Goal: Use online tool/utility: Utilize a website feature to perform a specific function

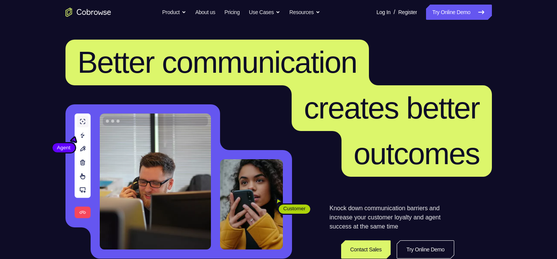
click at [459, 12] on link "Try Online Demo" at bounding box center [458, 12] width 65 height 15
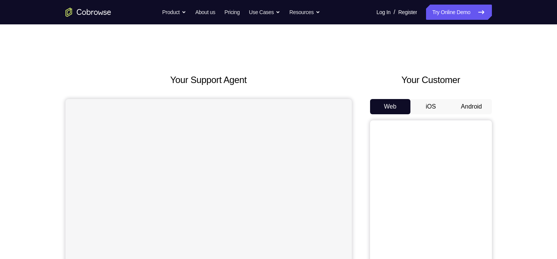
click at [475, 106] on button "Android" at bounding box center [471, 106] width 41 height 15
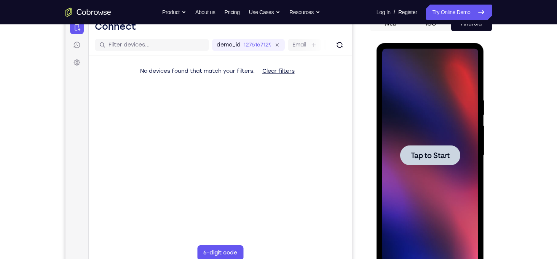
scroll to position [94, 0]
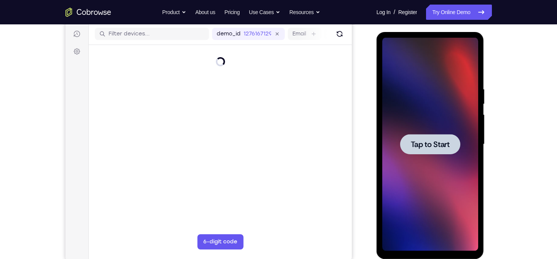
click at [442, 143] on span "Tap to Start" at bounding box center [430, 144] width 39 height 8
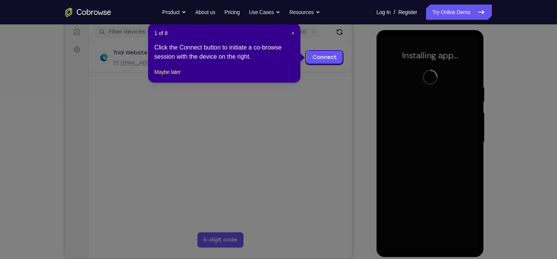
scroll to position [96, 0]
click at [293, 35] on span "×" at bounding box center [292, 33] width 3 height 6
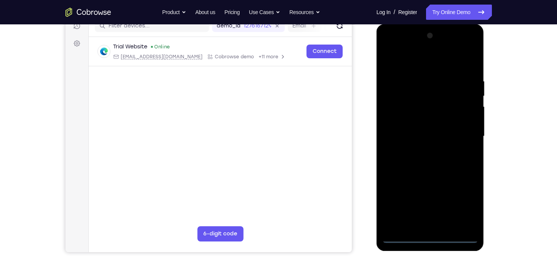
scroll to position [103, 0]
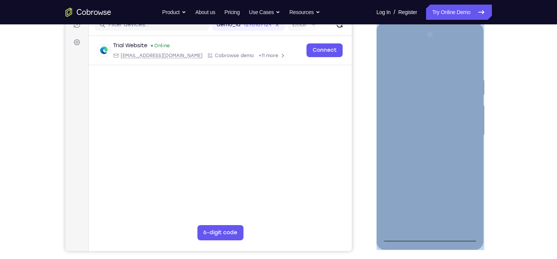
drag, startPoint x: 431, startPoint y: 241, endPoint x: 430, endPoint y: 235, distance: 6.3
click at [430, 235] on div at bounding box center [430, 136] width 108 height 227
click at [430, 235] on div at bounding box center [430, 135] width 96 height 213
click at [461, 203] on div at bounding box center [430, 135] width 96 height 213
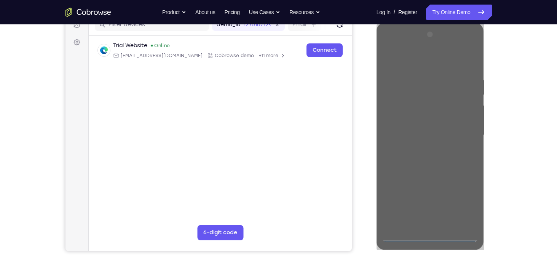
click at [526, 167] on div "Your Support Agent Your Customer Web iOS Android Next Steps We’d be happy to gi…" at bounding box center [278, 172] width 557 height 502
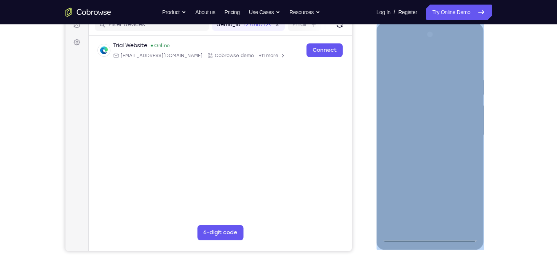
click at [386, 46] on div at bounding box center [430, 135] width 96 height 213
click at [466, 131] on div at bounding box center [430, 135] width 96 height 213
click at [461, 132] on div at bounding box center [430, 135] width 96 height 213
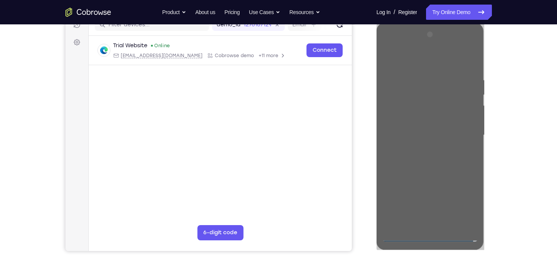
click at [518, 138] on div "Your Support Agent Your Customer Web iOS Android Next Steps We’d be happy to gi…" at bounding box center [278, 172] width 487 height 502
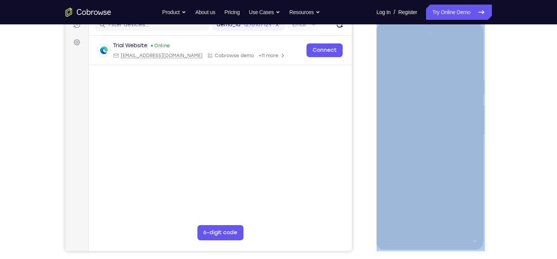
click at [518, 138] on div "Your Support Agent Your Customer Web iOS Android Next Steps We’d be happy to gi…" at bounding box center [278, 172] width 487 height 502
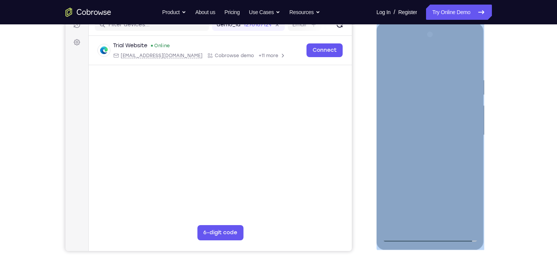
drag, startPoint x: 894, startPoint y: 161, endPoint x: 458, endPoint y: 160, distance: 436.2
click at [458, 160] on div at bounding box center [430, 135] width 96 height 213
click at [419, 148] on div at bounding box center [430, 135] width 96 height 213
click at [431, 123] on div at bounding box center [430, 135] width 96 height 213
click at [426, 131] on div at bounding box center [430, 135] width 96 height 213
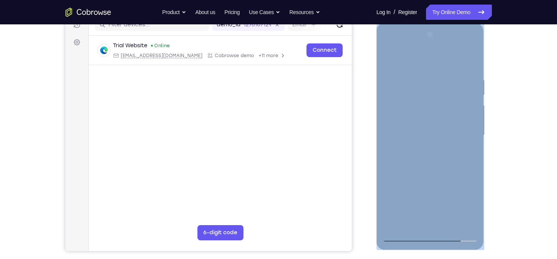
click at [466, 143] on div at bounding box center [430, 135] width 96 height 213
click at [431, 118] on div at bounding box center [430, 135] width 96 height 213
click at [427, 117] on div at bounding box center [430, 135] width 96 height 213
click at [465, 62] on div at bounding box center [430, 135] width 96 height 213
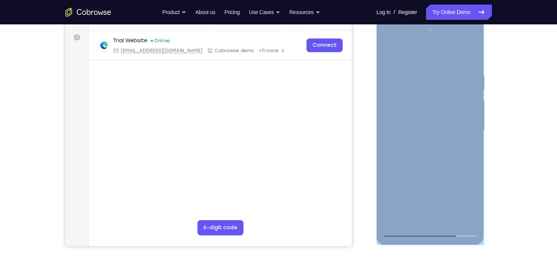
scroll to position [108, 0]
click at [472, 51] on div at bounding box center [430, 130] width 96 height 213
click at [450, 222] on div at bounding box center [430, 130] width 96 height 213
click at [423, 173] on div at bounding box center [430, 130] width 96 height 213
click at [388, 53] on div at bounding box center [430, 130] width 96 height 213
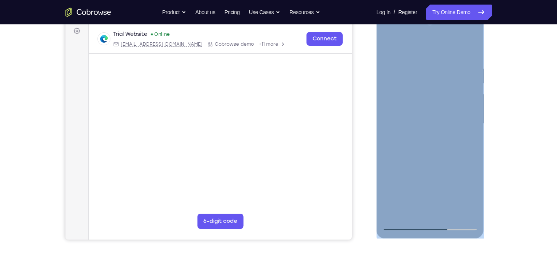
scroll to position [124, 0]
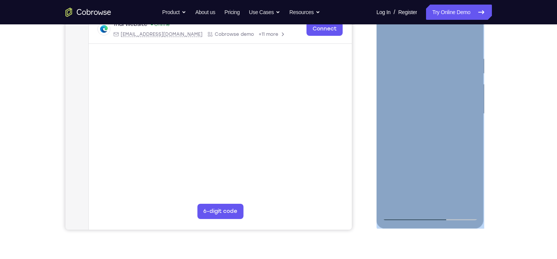
click at [396, 205] on div at bounding box center [430, 113] width 96 height 213
click at [468, 204] on div at bounding box center [430, 113] width 96 height 213
click at [402, 136] on div at bounding box center [430, 113] width 96 height 213
click at [405, 145] on div at bounding box center [430, 113] width 96 height 213
click at [397, 203] on div at bounding box center [430, 113] width 96 height 213
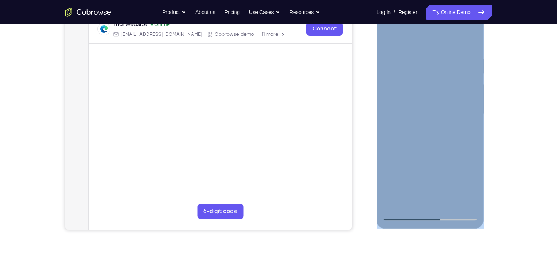
click at [397, 203] on div at bounding box center [430, 113] width 96 height 213
click at [437, 131] on div at bounding box center [430, 113] width 96 height 213
click at [423, 55] on div at bounding box center [430, 113] width 96 height 213
click at [470, 104] on div at bounding box center [430, 113] width 96 height 213
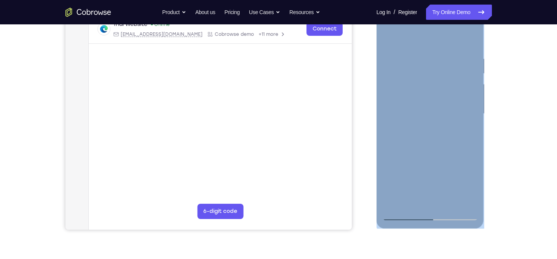
click at [470, 104] on div at bounding box center [430, 113] width 96 height 213
click at [468, 105] on div at bounding box center [430, 112] width 96 height 213
click at [468, 101] on div at bounding box center [430, 112] width 96 height 213
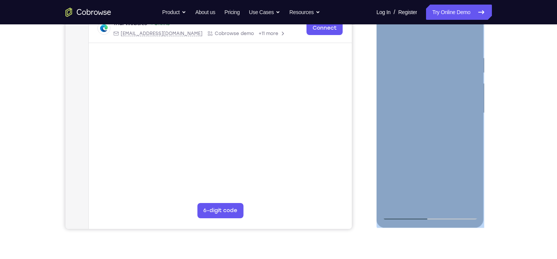
click at [468, 101] on div at bounding box center [430, 112] width 96 height 213
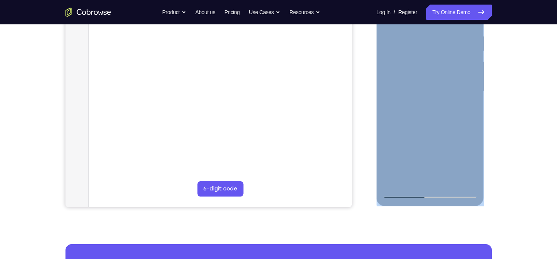
scroll to position [128, 0]
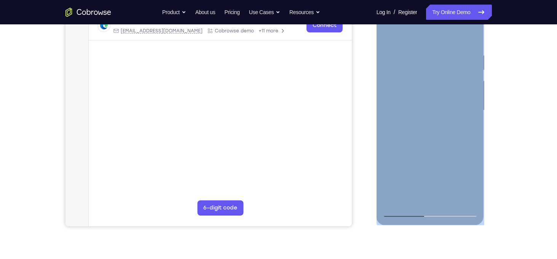
click at [464, 96] on div at bounding box center [430, 110] width 96 height 213
click at [468, 38] on div at bounding box center [430, 110] width 96 height 213
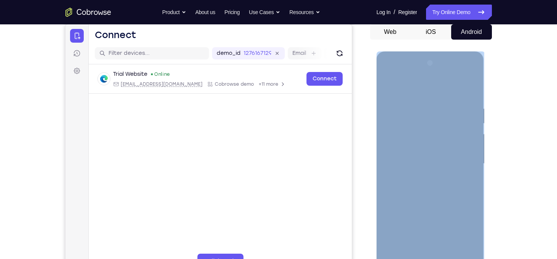
scroll to position [96, 0]
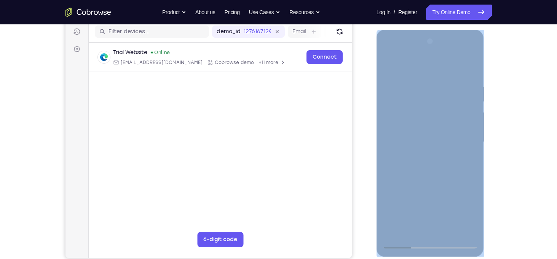
click at [394, 232] on div at bounding box center [430, 141] width 96 height 213
click at [430, 104] on div at bounding box center [430, 141] width 96 height 213
click at [466, 232] on div at bounding box center [430, 141] width 96 height 213
click at [449, 232] on div at bounding box center [430, 141] width 96 height 213
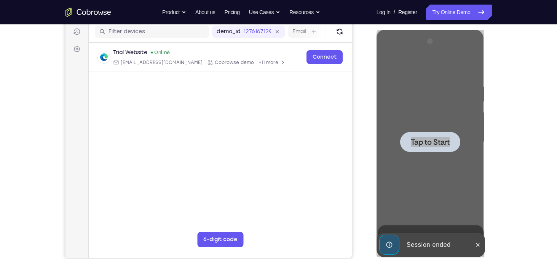
click at [516, 83] on div "Your Support Agent Your Customer Web iOS Android Next Steps We’d be happy to gi…" at bounding box center [278, 179] width 487 height 502
